Goal: Task Accomplishment & Management: Complete application form

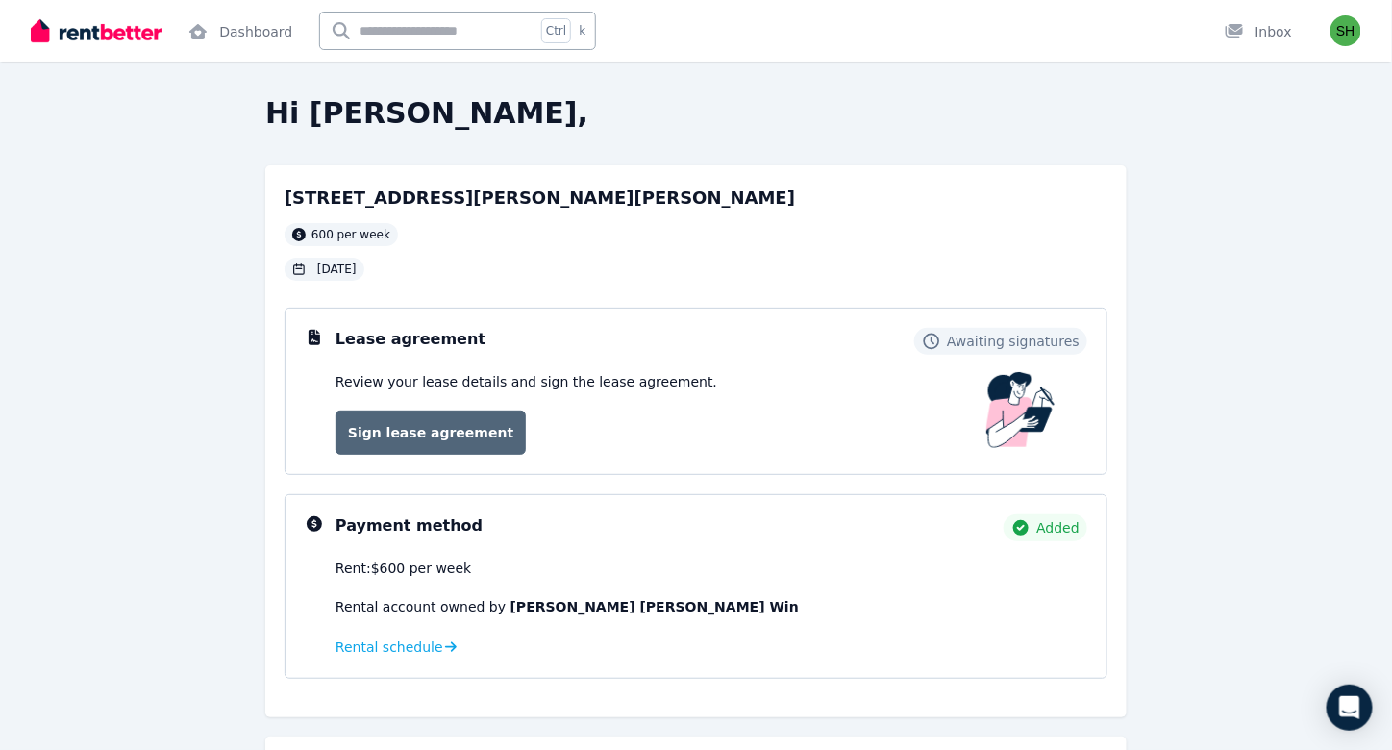
click at [443, 433] on link "Sign lease agreement" at bounding box center [430, 432] width 190 height 44
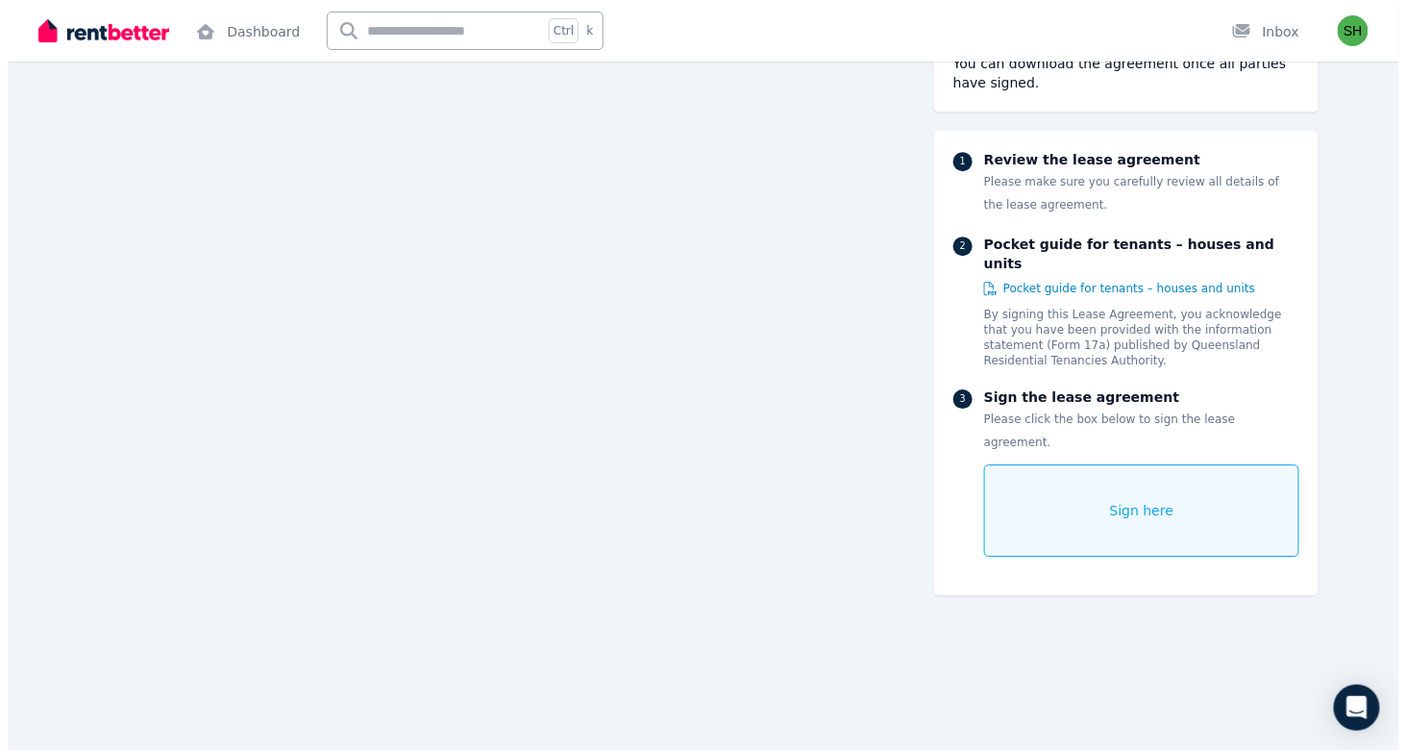
scroll to position [14001, 0]
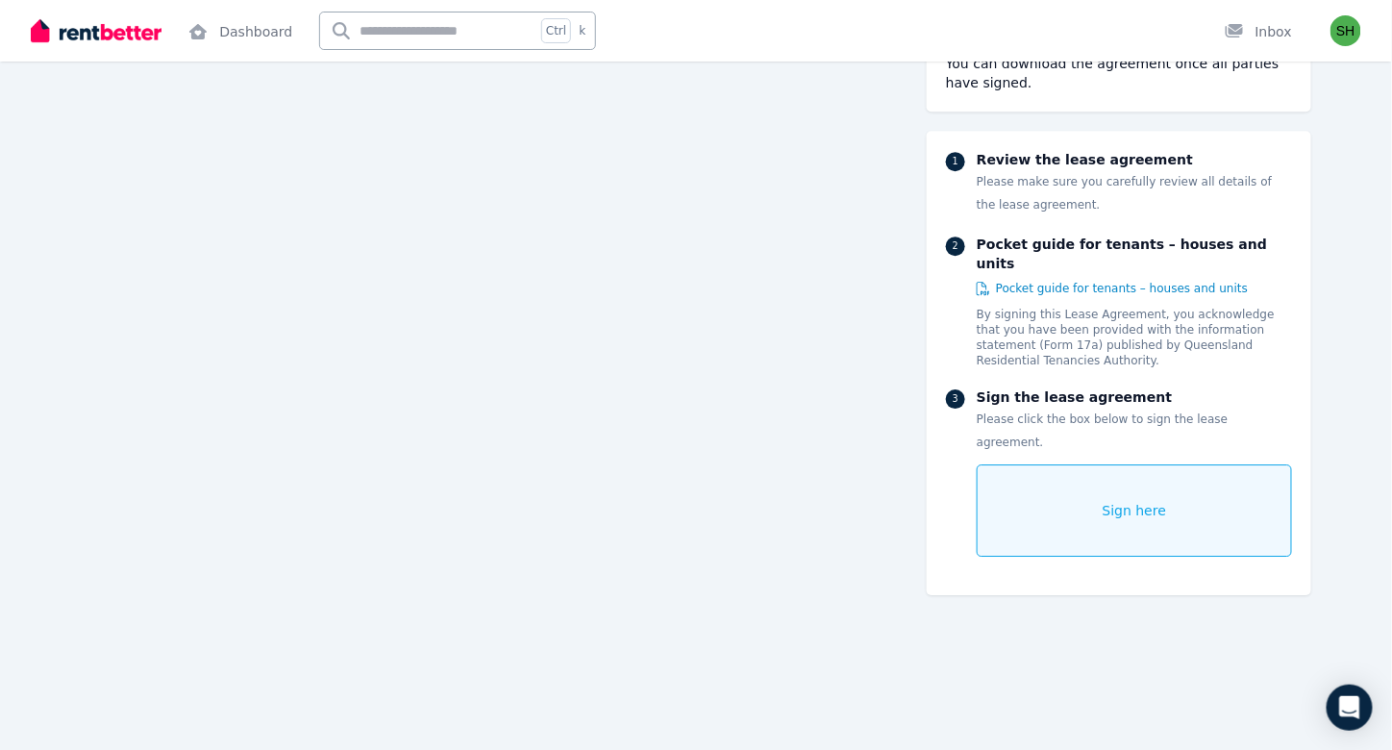
click at [1088, 482] on div "Sign here" at bounding box center [1134, 510] width 315 height 92
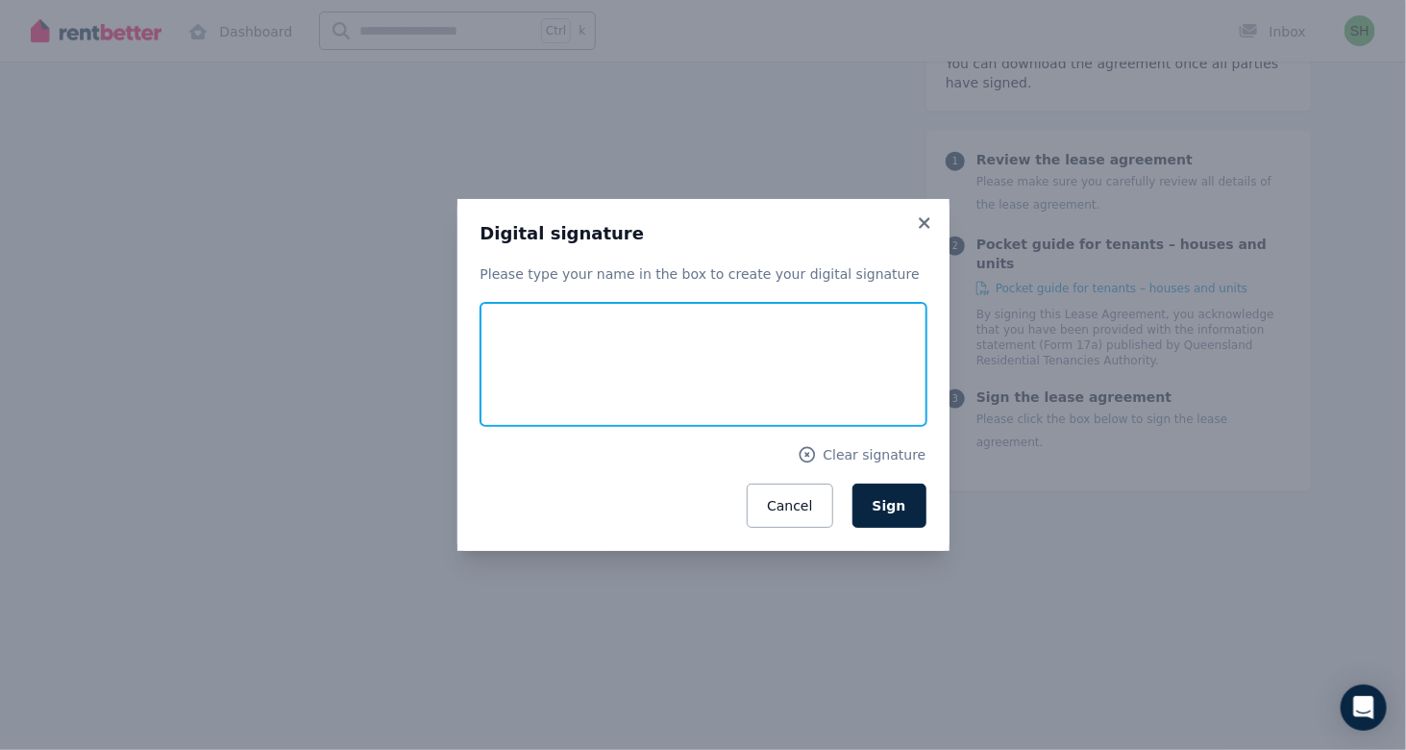
click at [731, 395] on input "text" at bounding box center [704, 364] width 446 height 123
type input "**********"
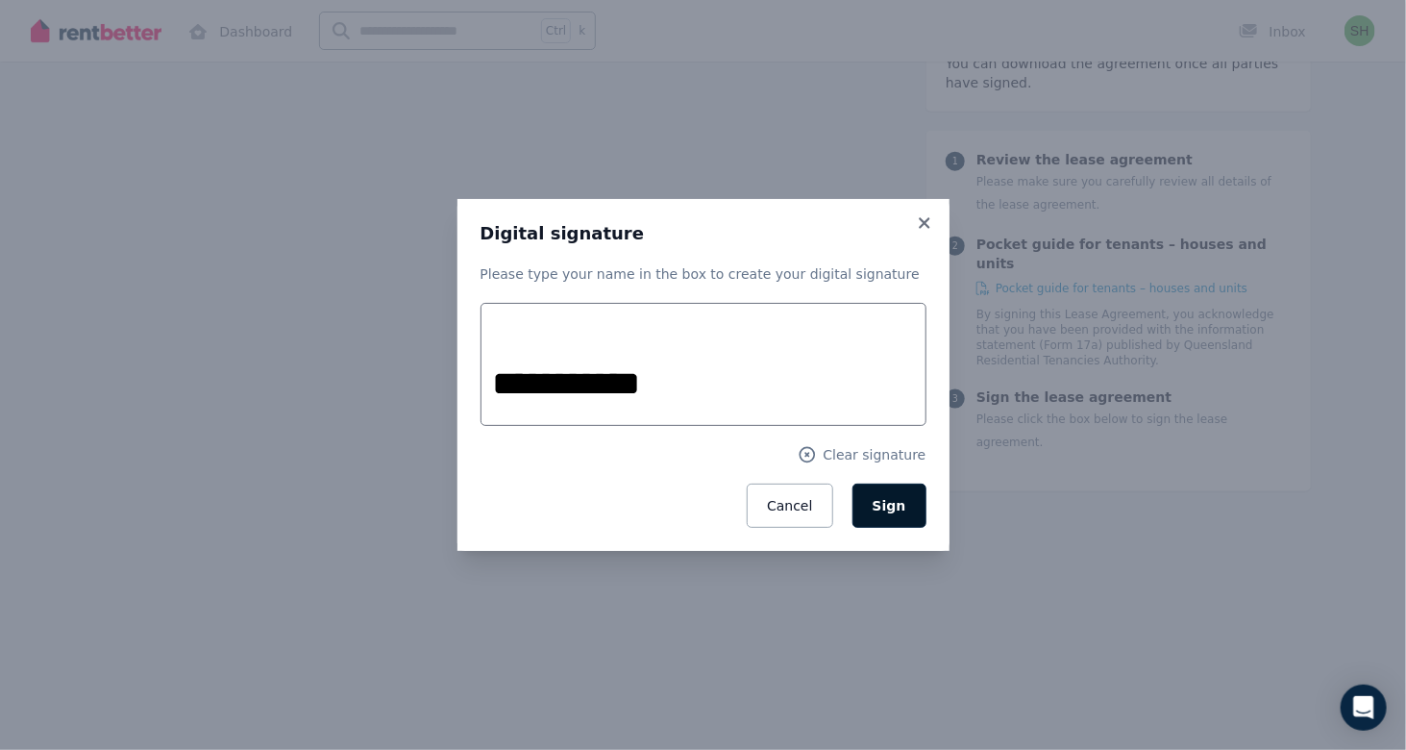
click at [909, 510] on button "Sign" at bounding box center [890, 506] width 74 height 44
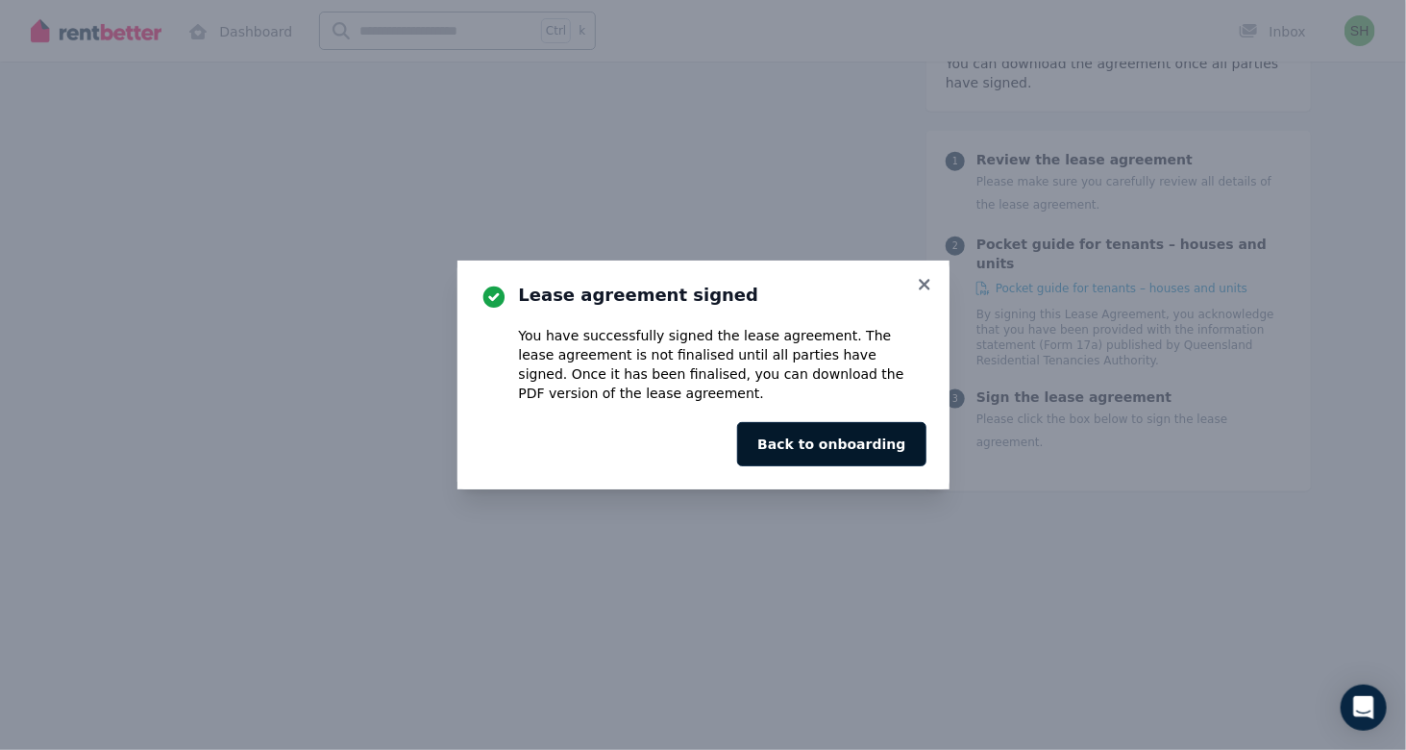
click at [848, 446] on button "Back to onboarding" at bounding box center [831, 444] width 188 height 44
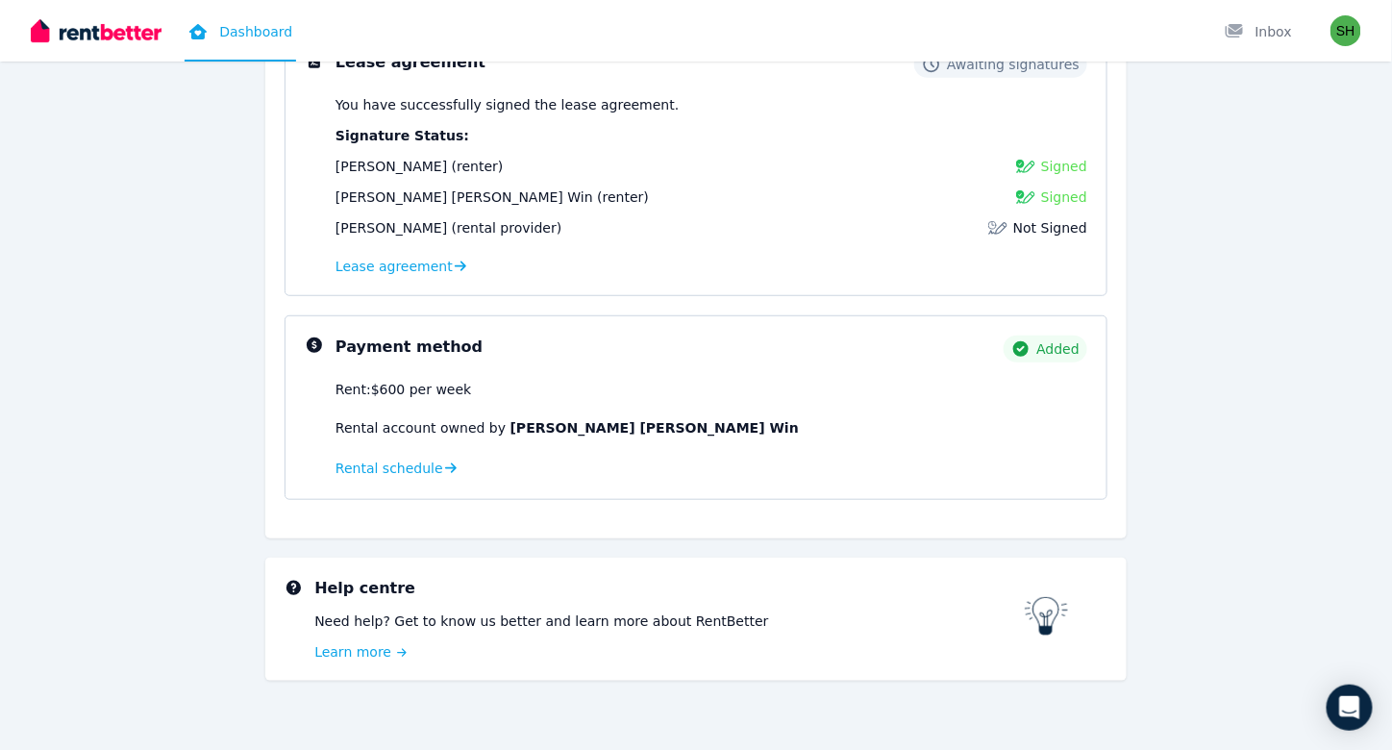
scroll to position [294, 0]
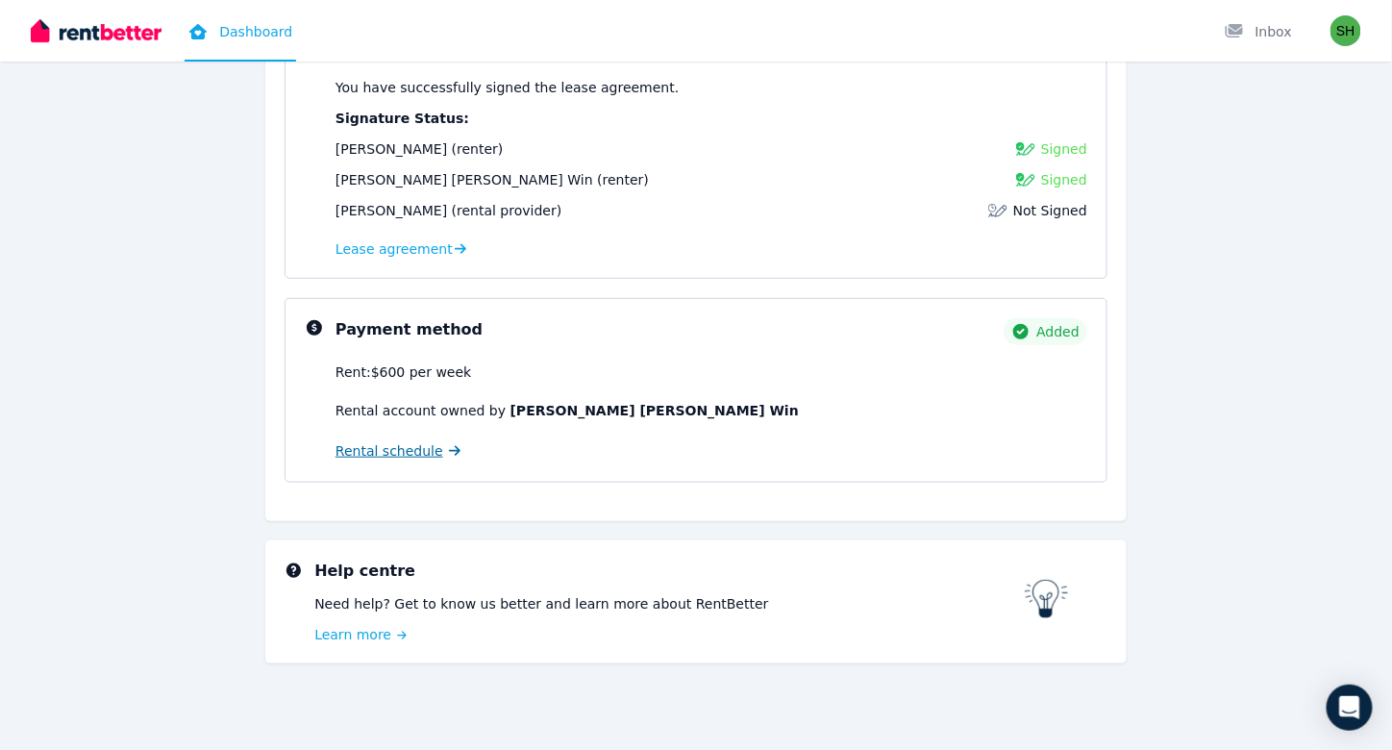
click at [431, 444] on link "Rental schedule" at bounding box center [397, 450] width 125 height 19
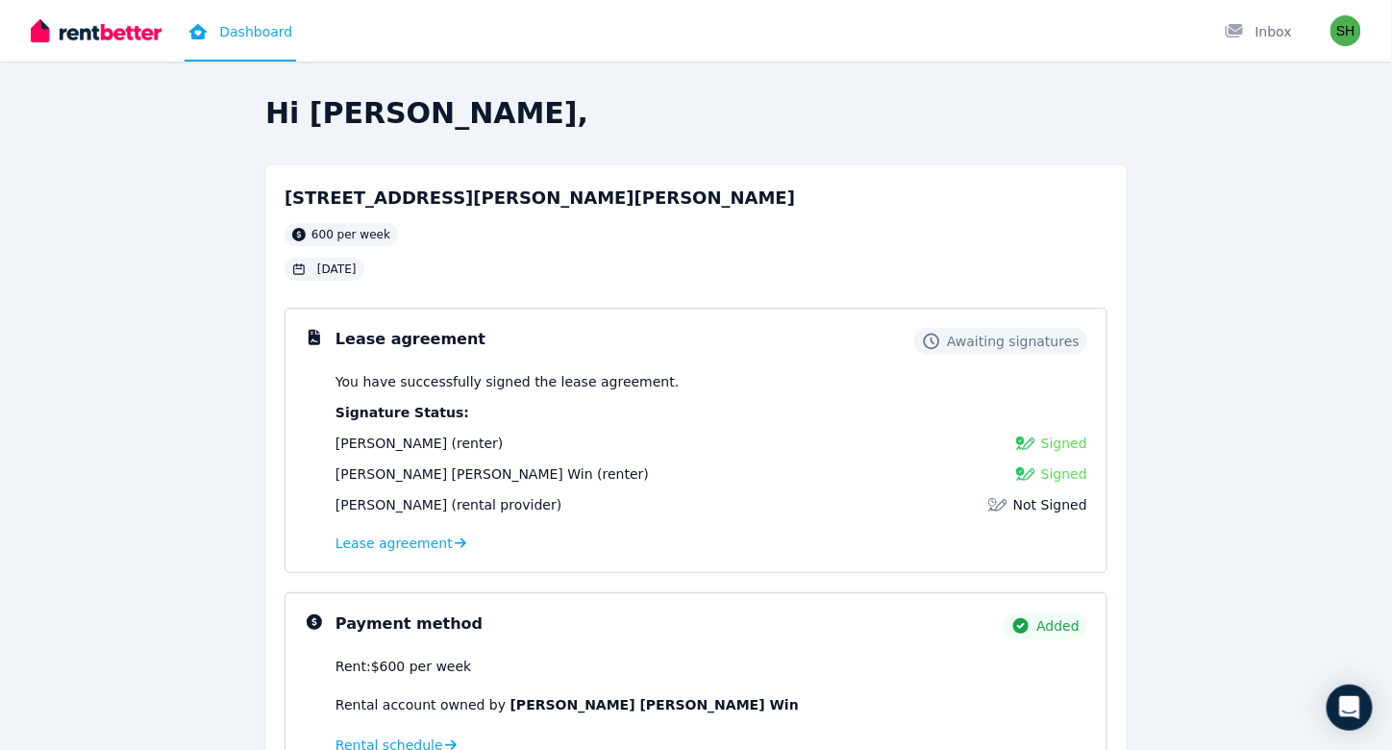
scroll to position [294, 0]
